Goal: Check status: Check status

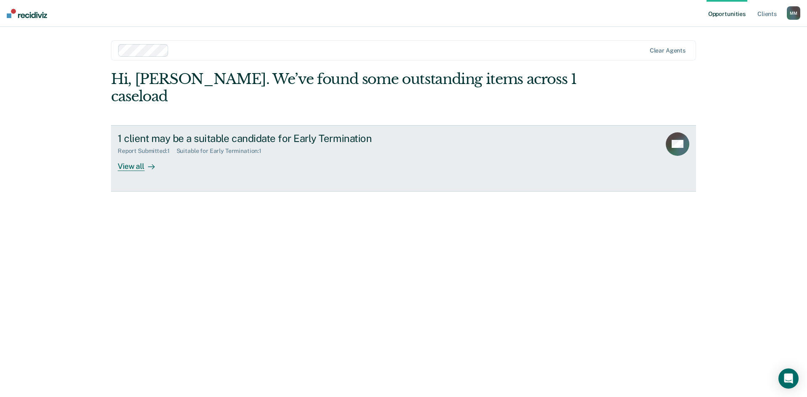
click at [151, 164] on icon at bounding box center [151, 167] width 7 height 7
